Goal: Find specific page/section: Find specific page/section

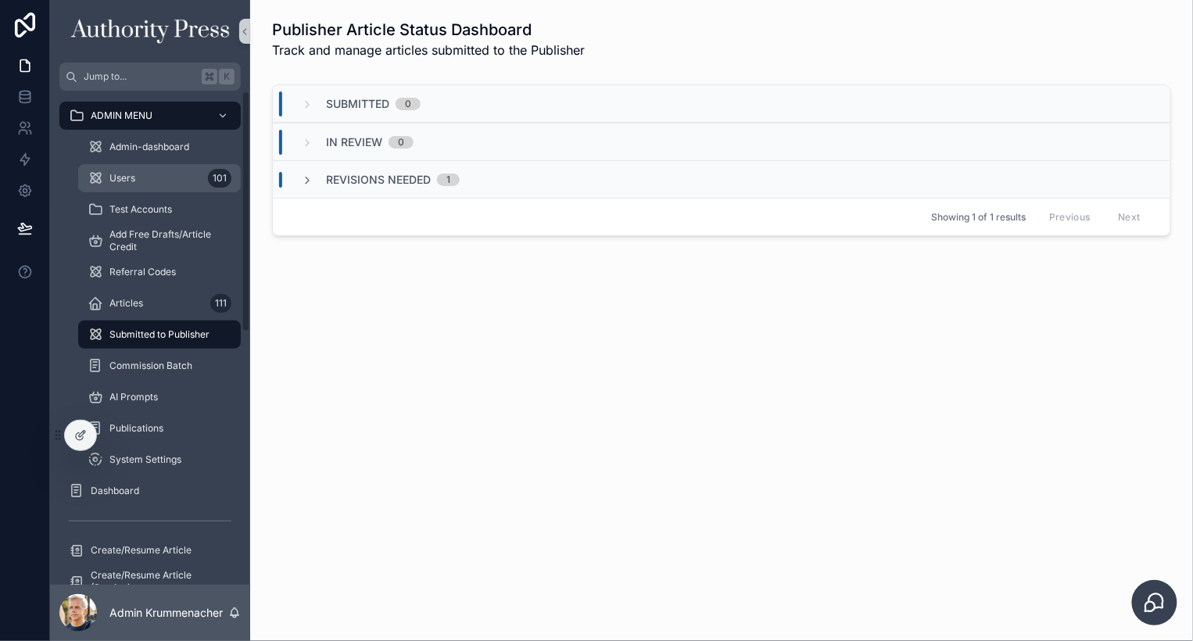
click at [117, 170] on div "Users 101" at bounding box center [160, 178] width 144 height 25
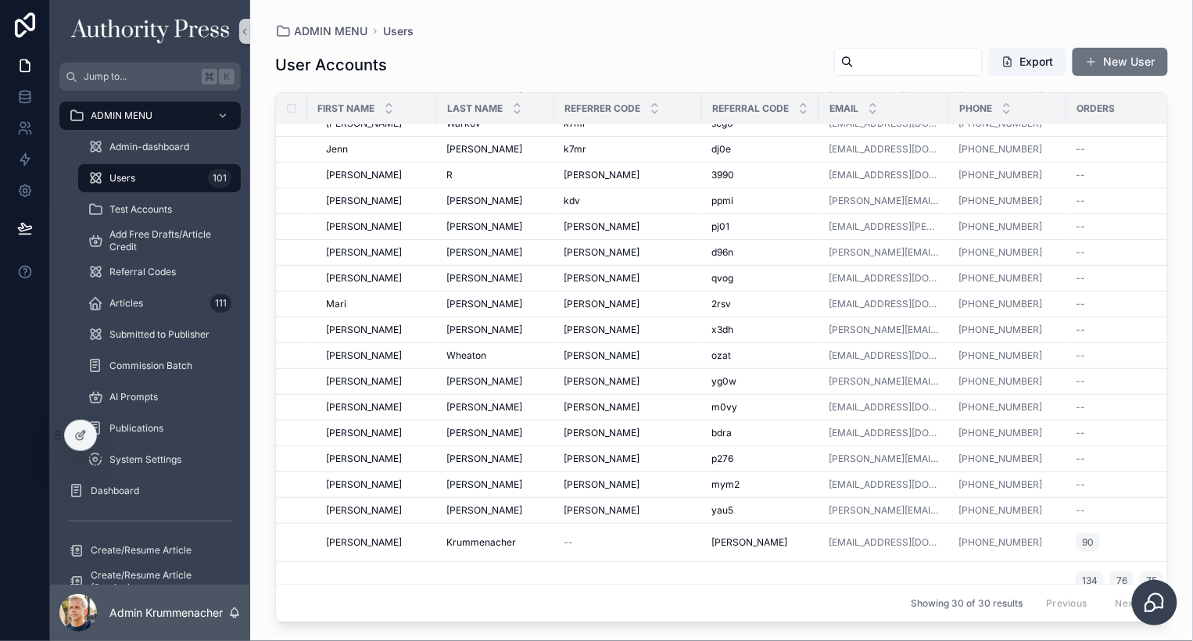
scroll to position [378, 0]
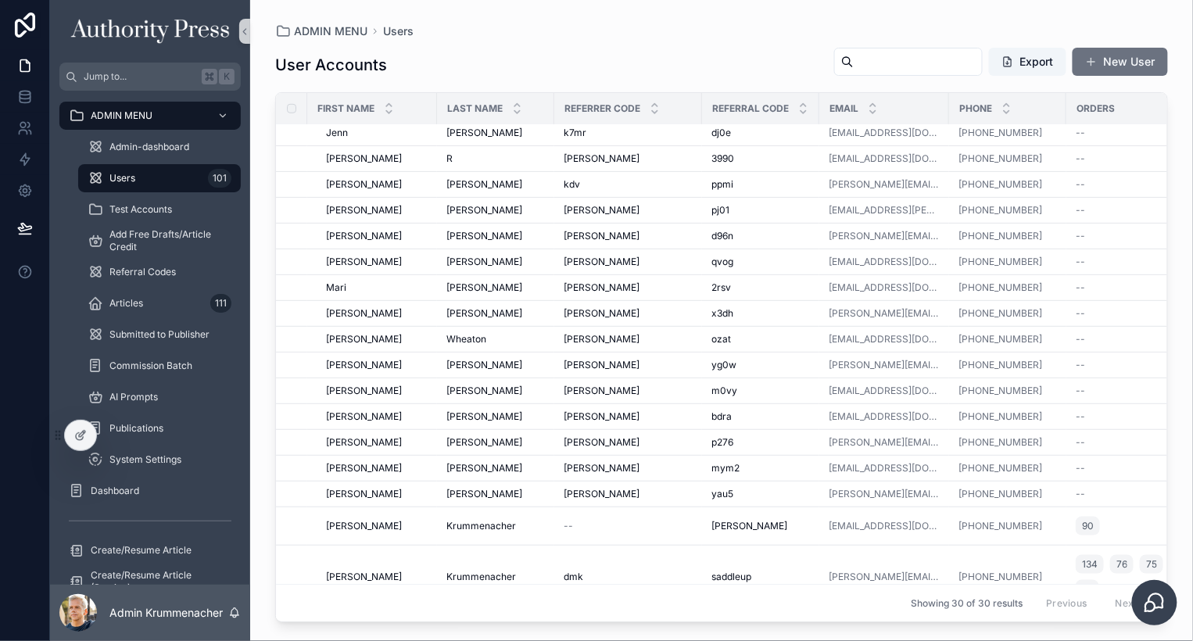
click at [866, 67] on input "scrollable content" at bounding box center [918, 62] width 128 height 22
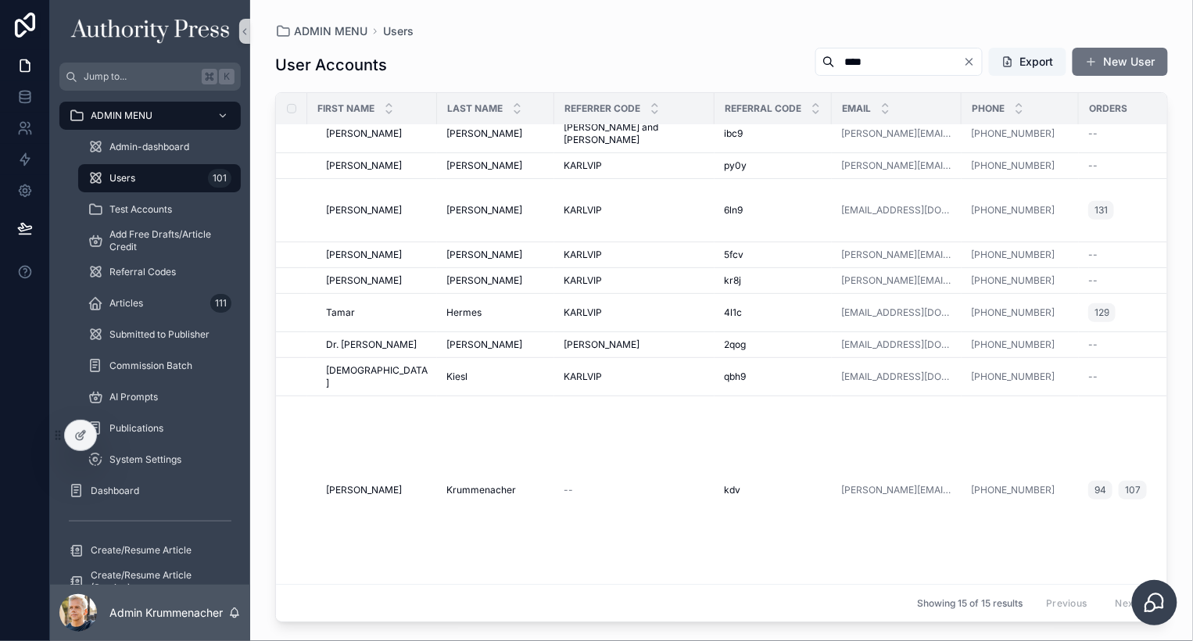
scroll to position [195, 0]
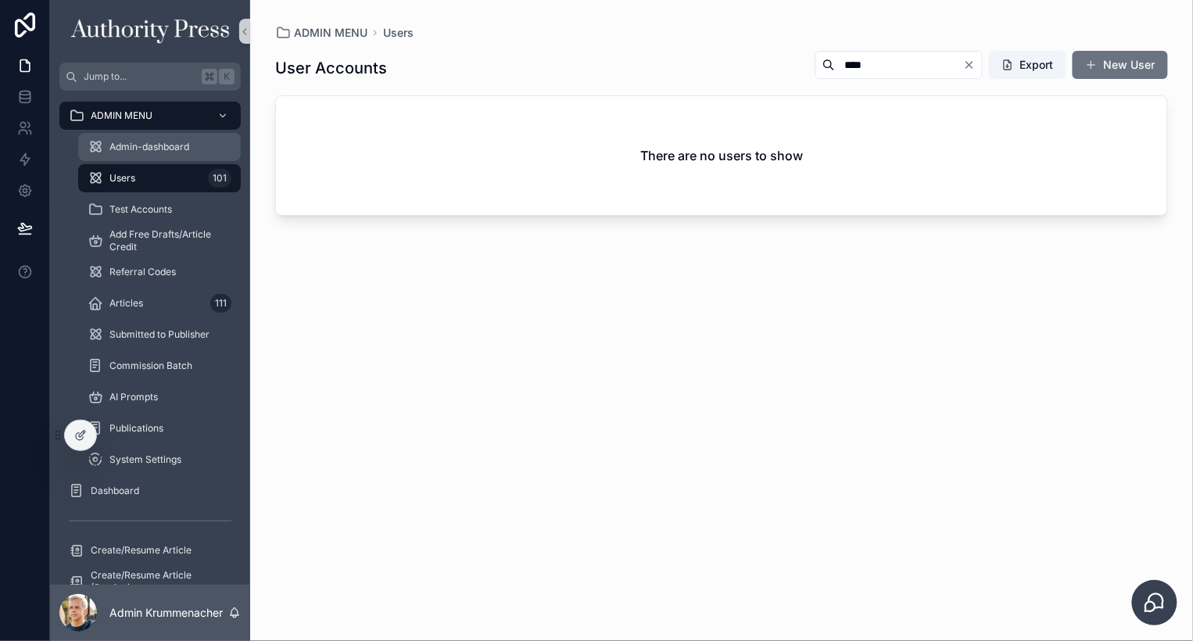
type input "****"
click at [137, 149] on span "Admin-dashboard" at bounding box center [149, 147] width 80 height 13
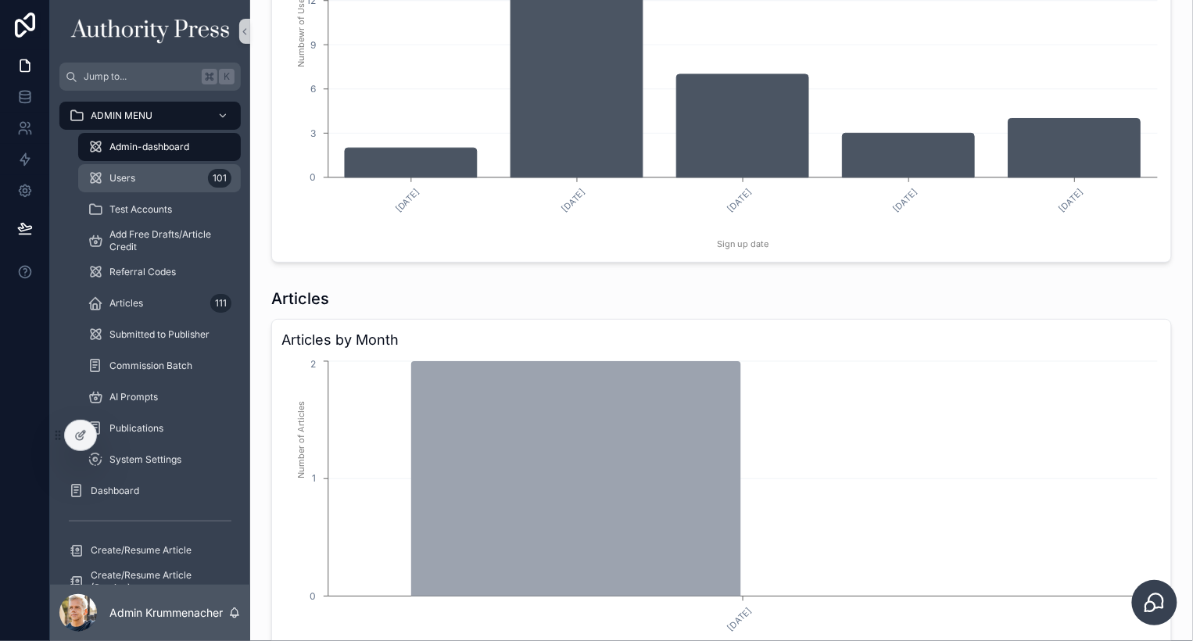
scroll to position [339, 0]
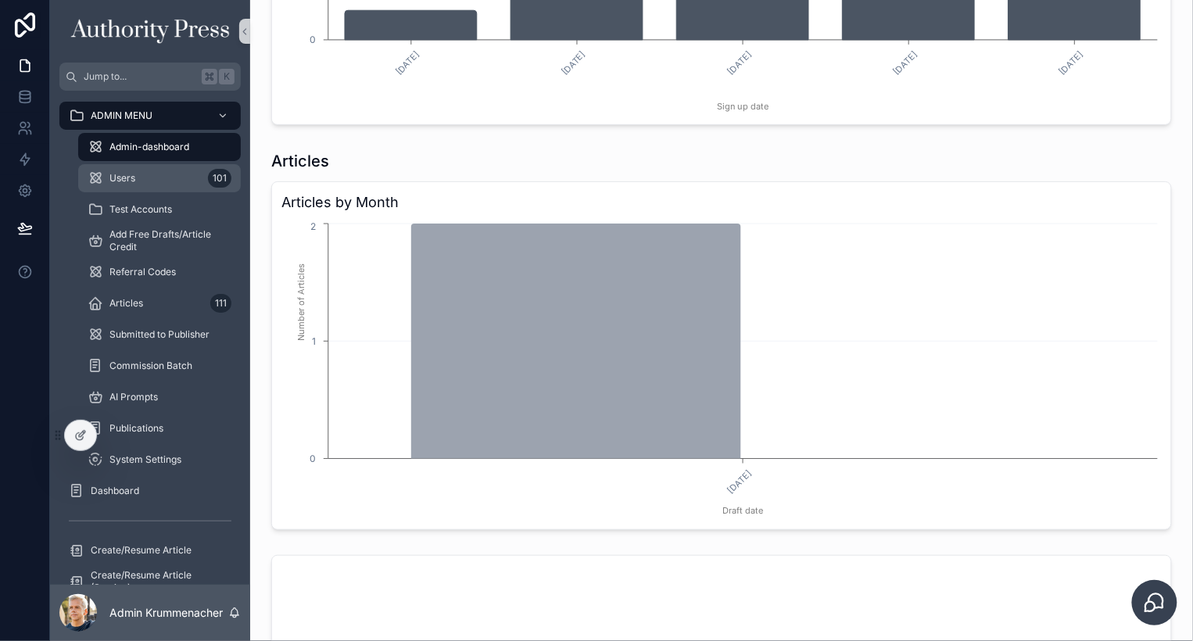
click at [124, 174] on span "Users" at bounding box center [122, 178] width 26 height 13
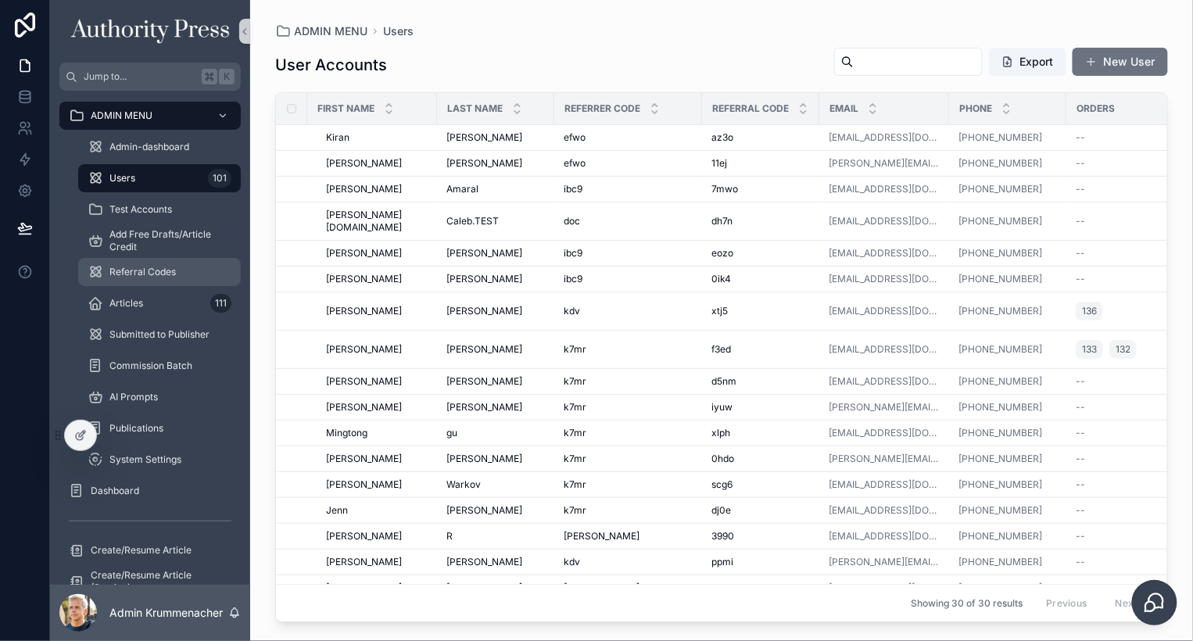
click at [132, 271] on span "Referral Codes" at bounding box center [142, 272] width 66 height 13
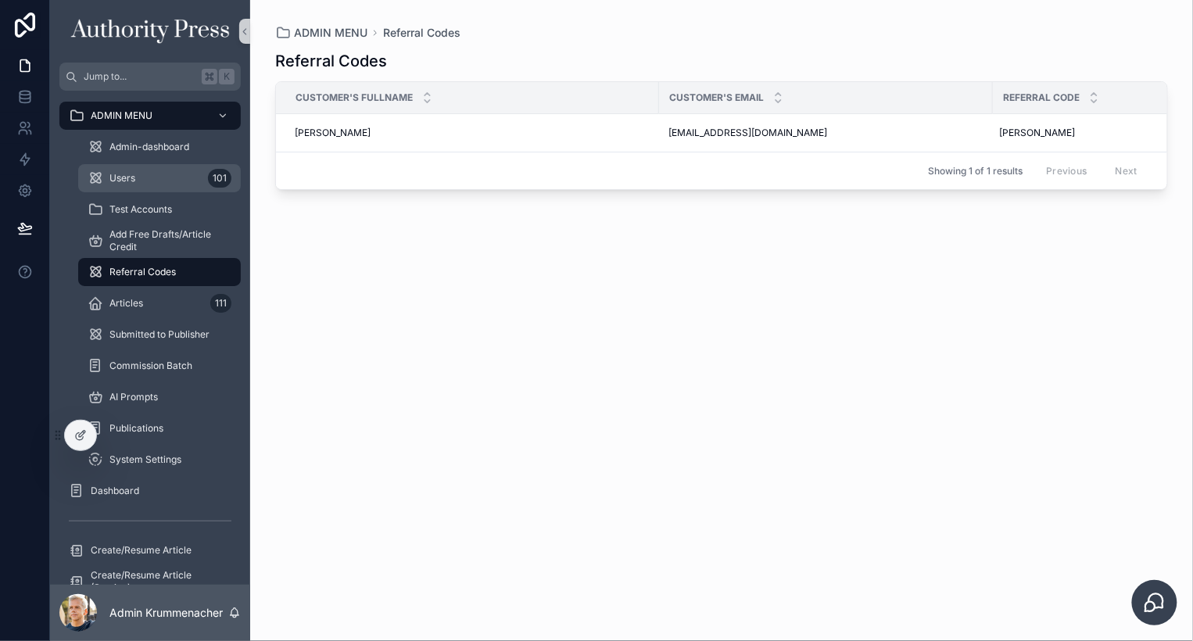
click at [141, 181] on div "Users 101" at bounding box center [160, 178] width 144 height 25
